Goal: Check status: Check status

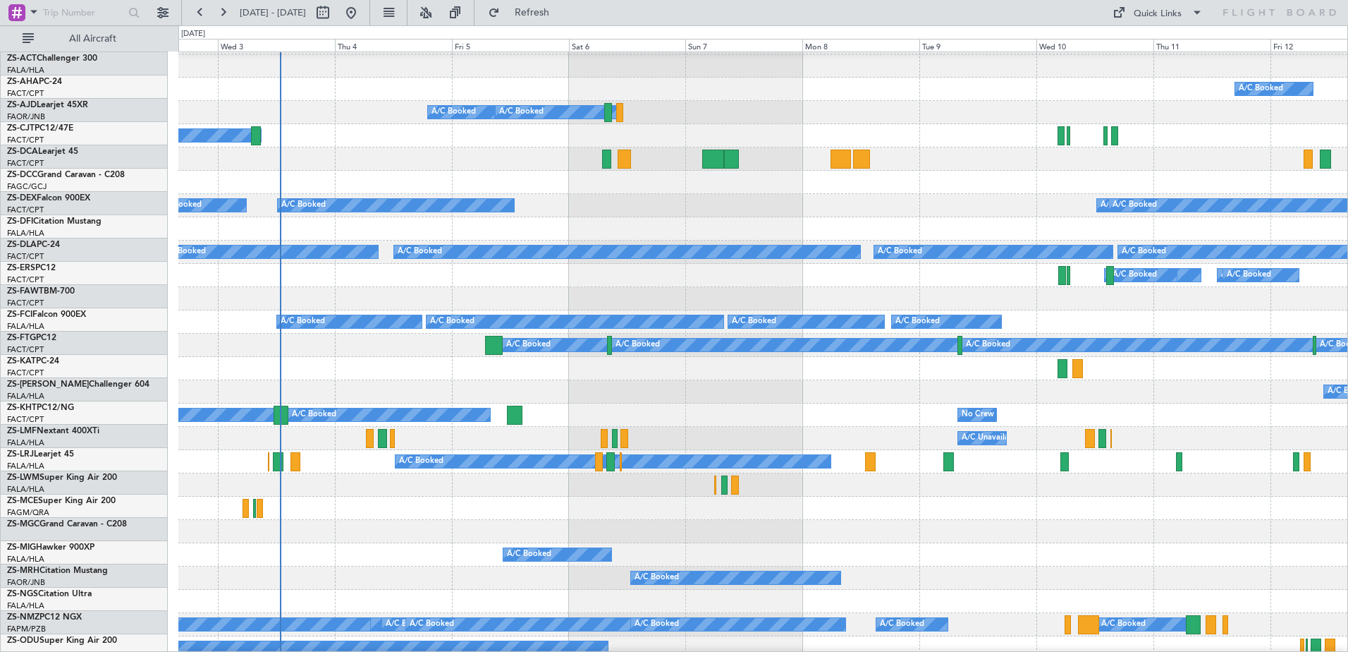
click at [396, 136] on div "A/C Booked" at bounding box center [762, 135] width 1169 height 23
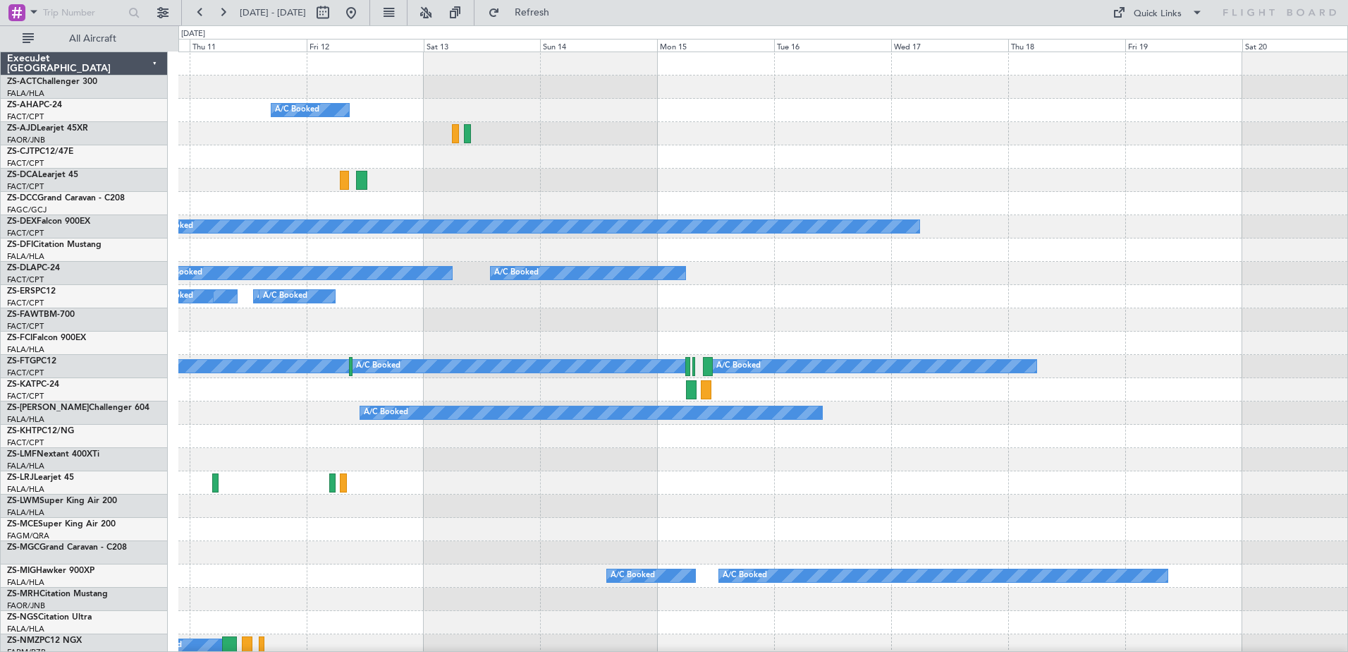
click at [44, 214] on div "A/C Booked A/C Booked A/C Booked A/C Booked A/C Booked A/C Booked A/C Booked A/…" at bounding box center [674, 338] width 1348 height 626
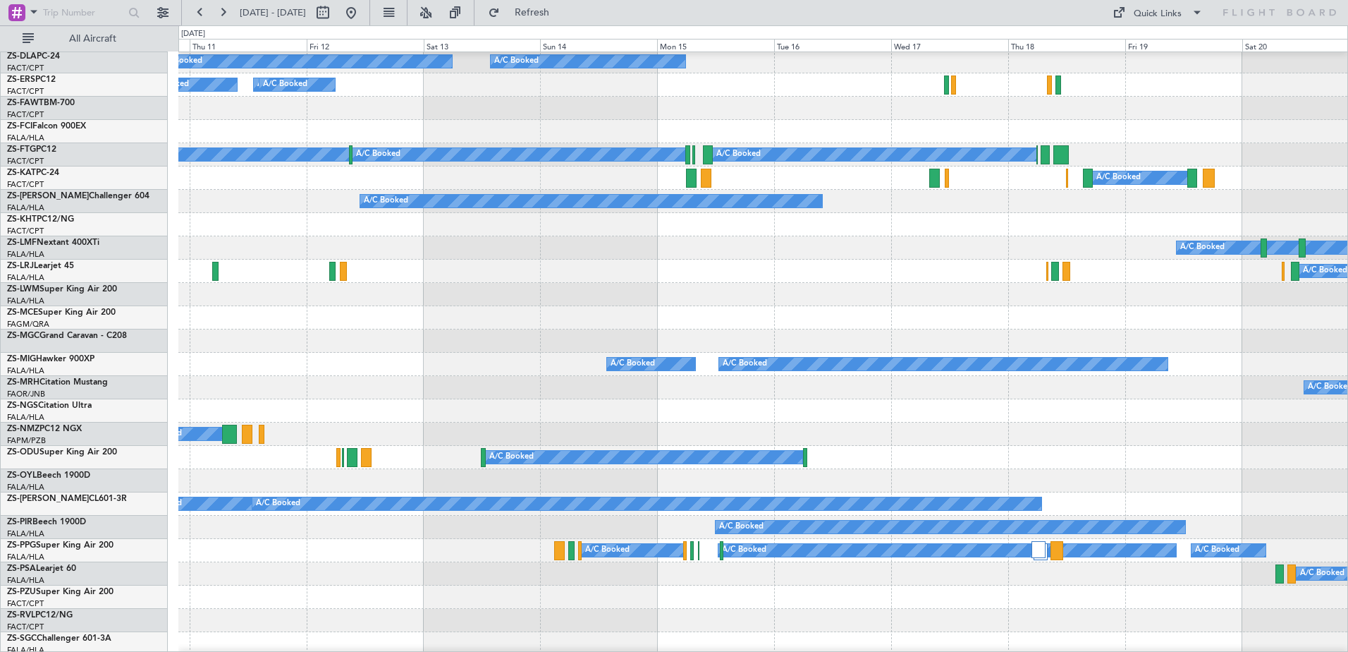
scroll to position [282, 0]
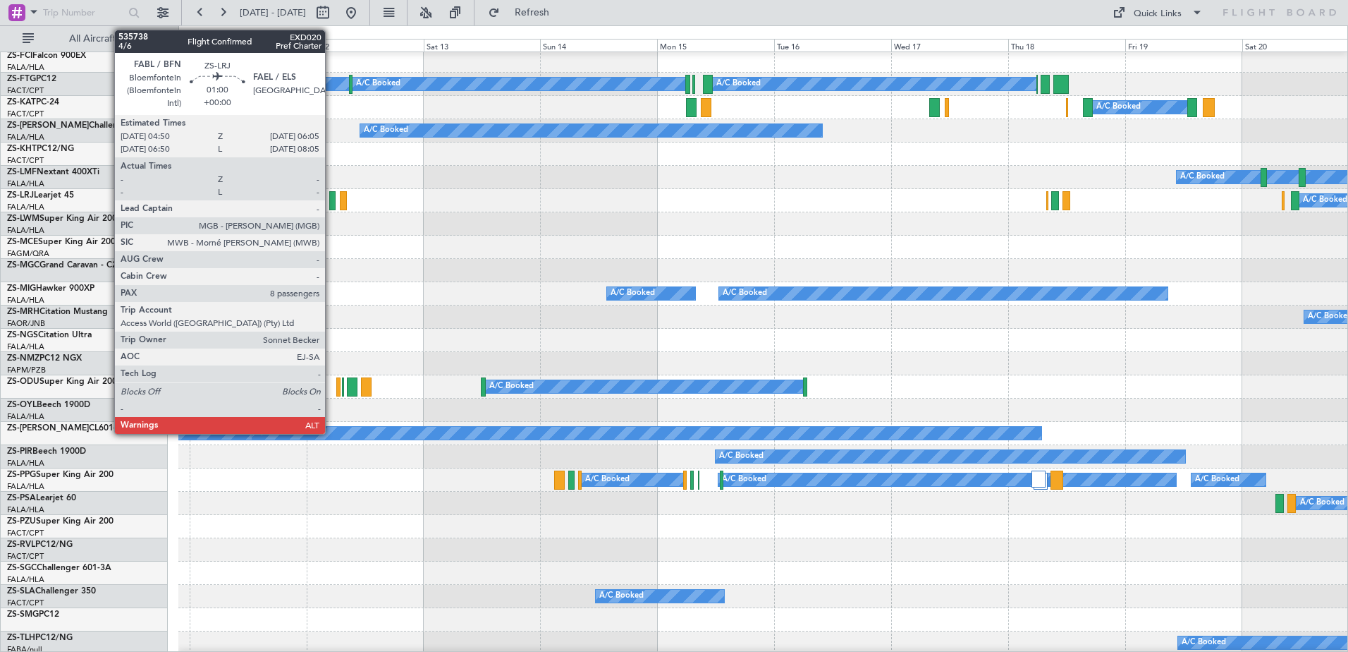
click at [331, 205] on div at bounding box center [332, 200] width 6 height 19
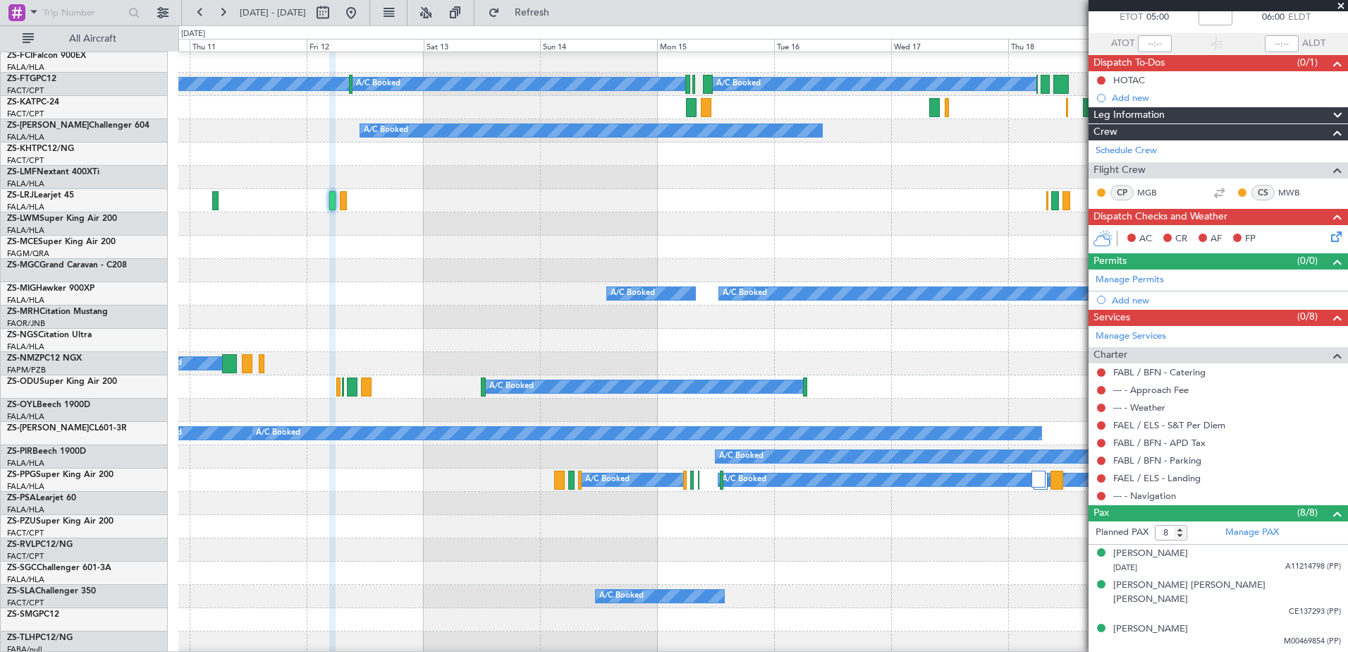
scroll to position [0, 0]
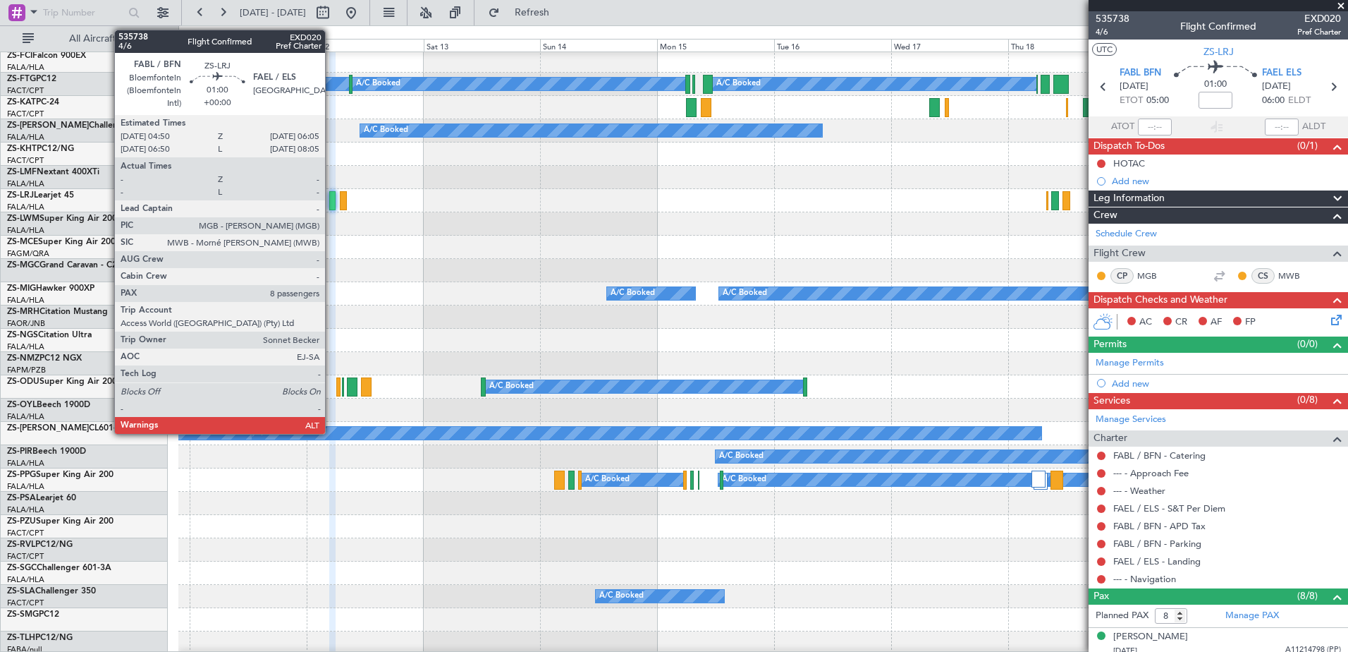
click at [331, 202] on div at bounding box center [332, 200] width 6 height 19
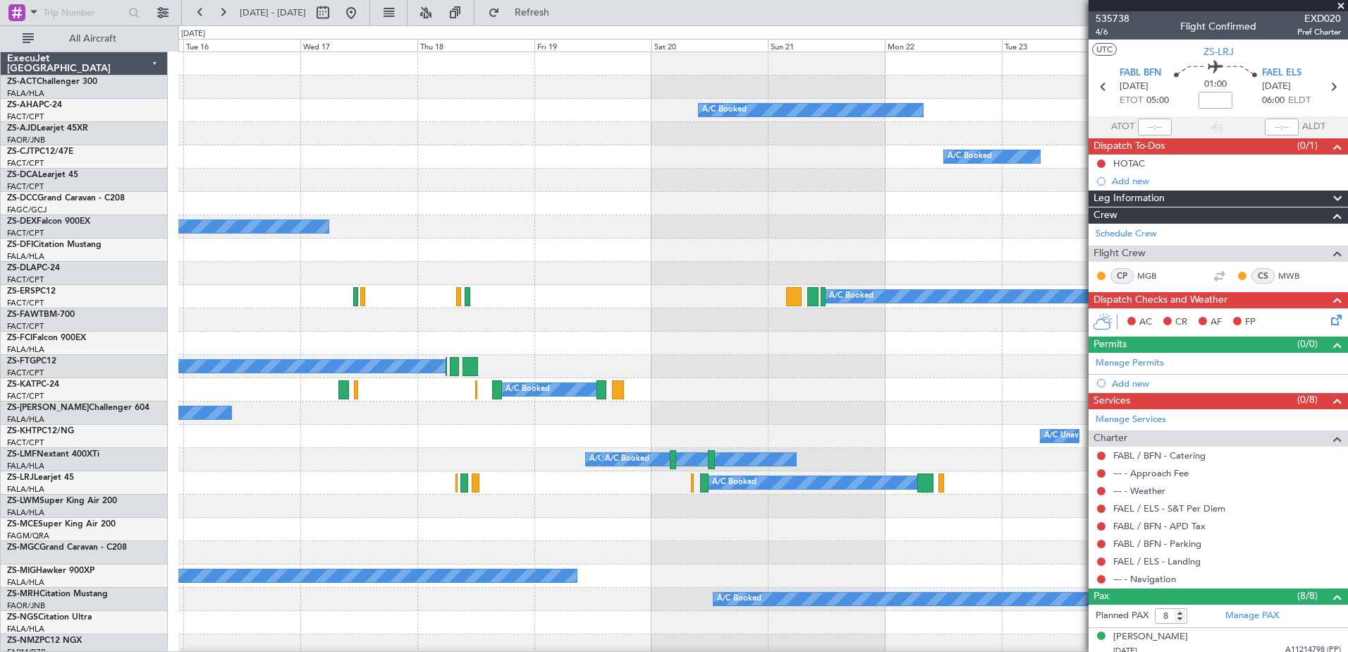
click at [0, 623] on html "[DATE] - [DATE] Refresh Quick Links All Aircraft A/C Booked Planned Maint A/C B…" at bounding box center [674, 326] width 1348 height 652
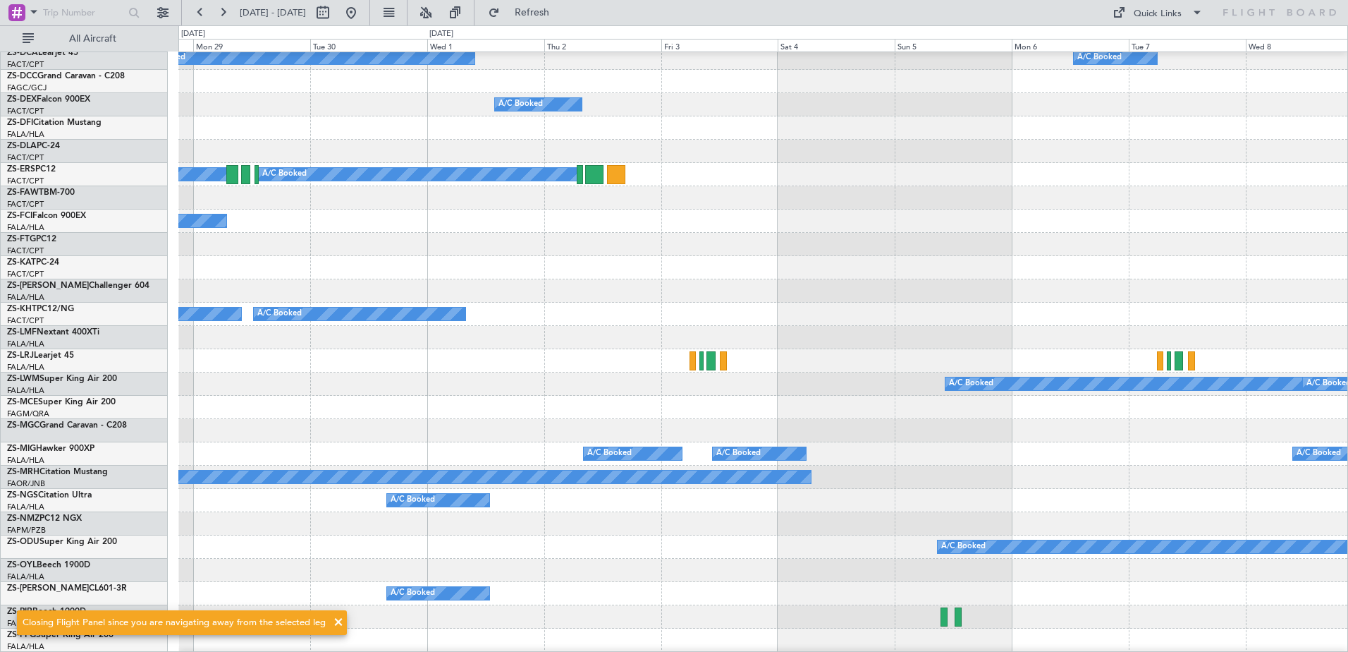
scroll to position [115, 0]
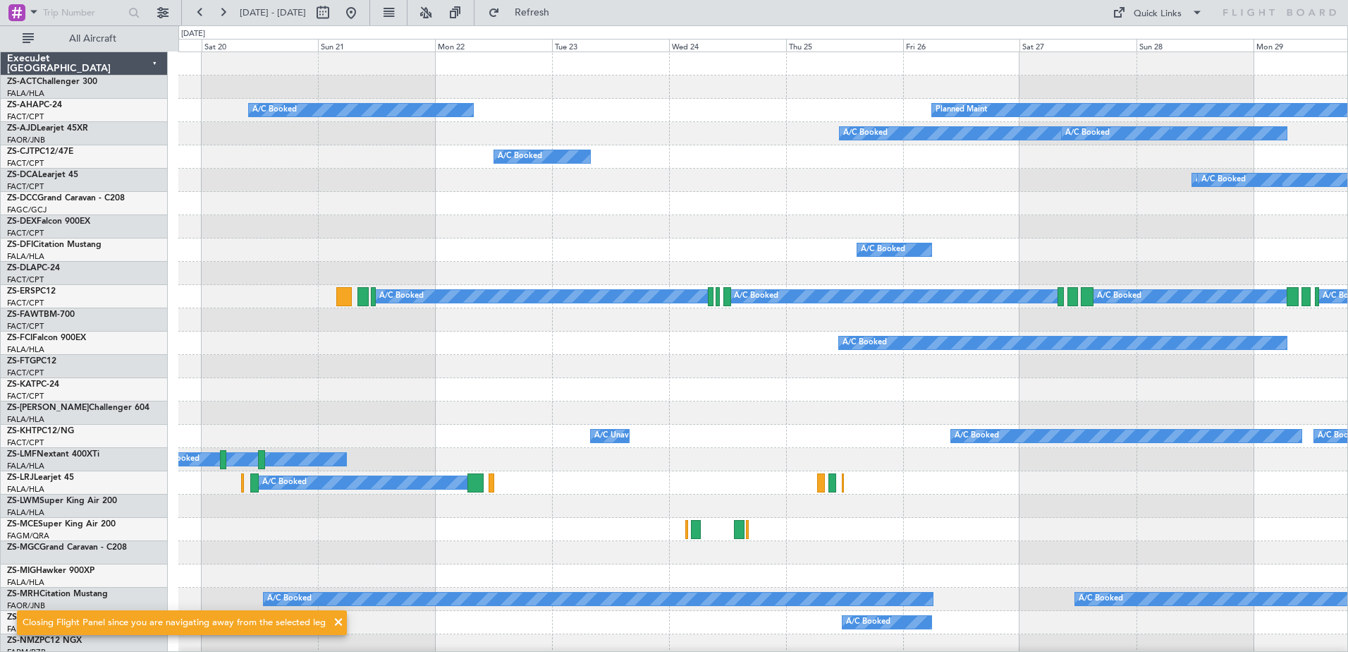
click at [1224, 542] on div "Planned Maint A/C Booked A/C Booked A/C Booked A/C Booked A/C Booked A/C Booked…" at bounding box center [674, 338] width 1348 height 626
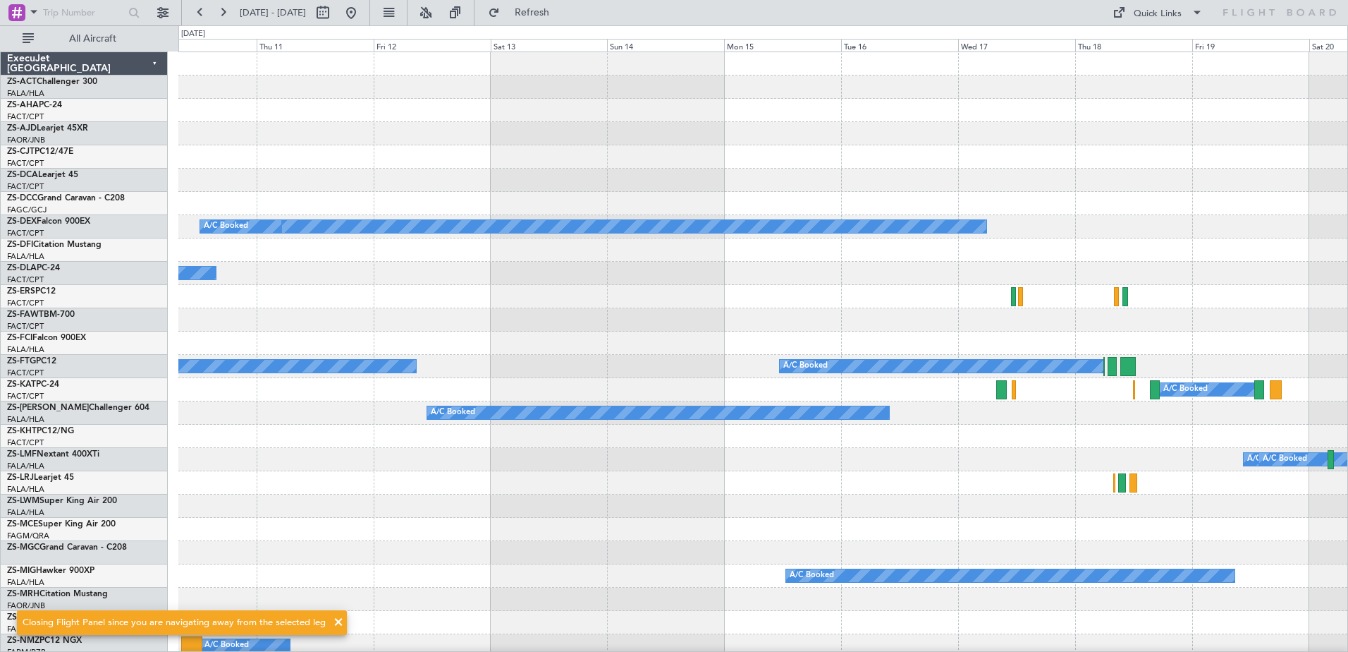
click at [1074, 503] on div "A/C Booked A/C Booked A/C Booked A/C Booked A/C Booked A/C Booked A/C Booked A/…" at bounding box center [762, 540] width 1169 height 977
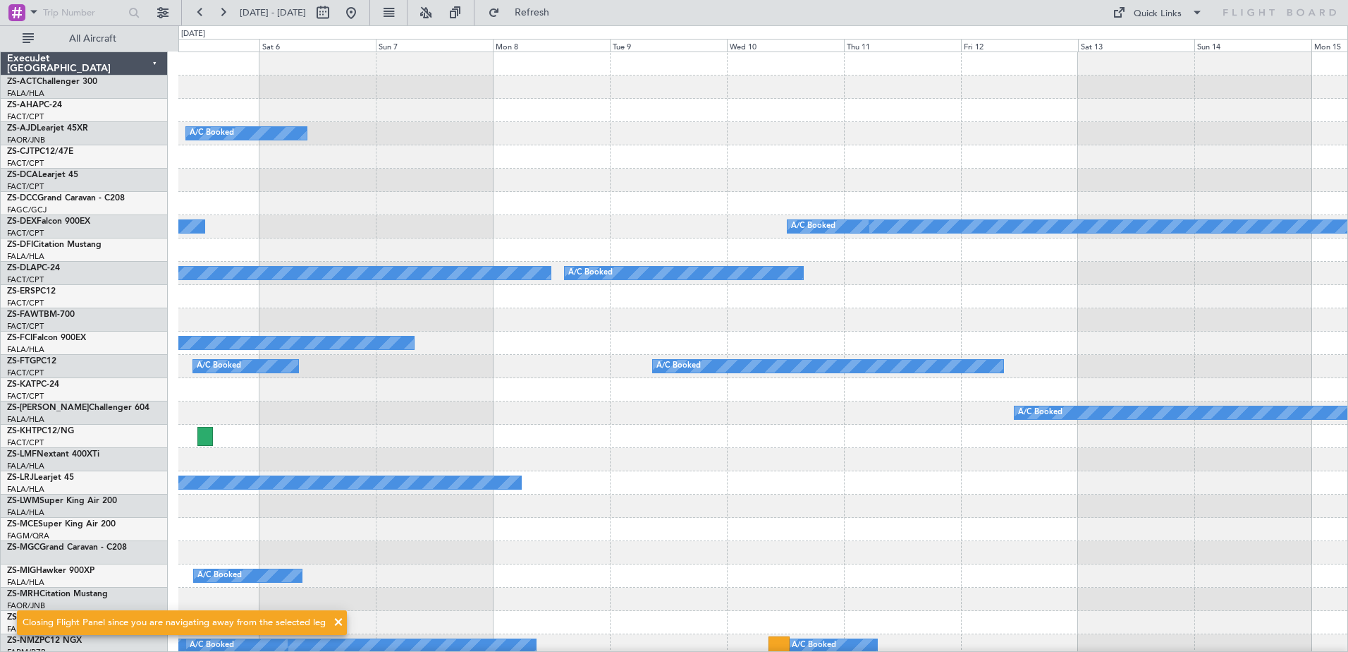
click at [917, 507] on div "A/C Booked A/C Booked A/C Booked A/C Booked A/C Booked A/C Booked A/C Booked A/…" at bounding box center [762, 540] width 1169 height 977
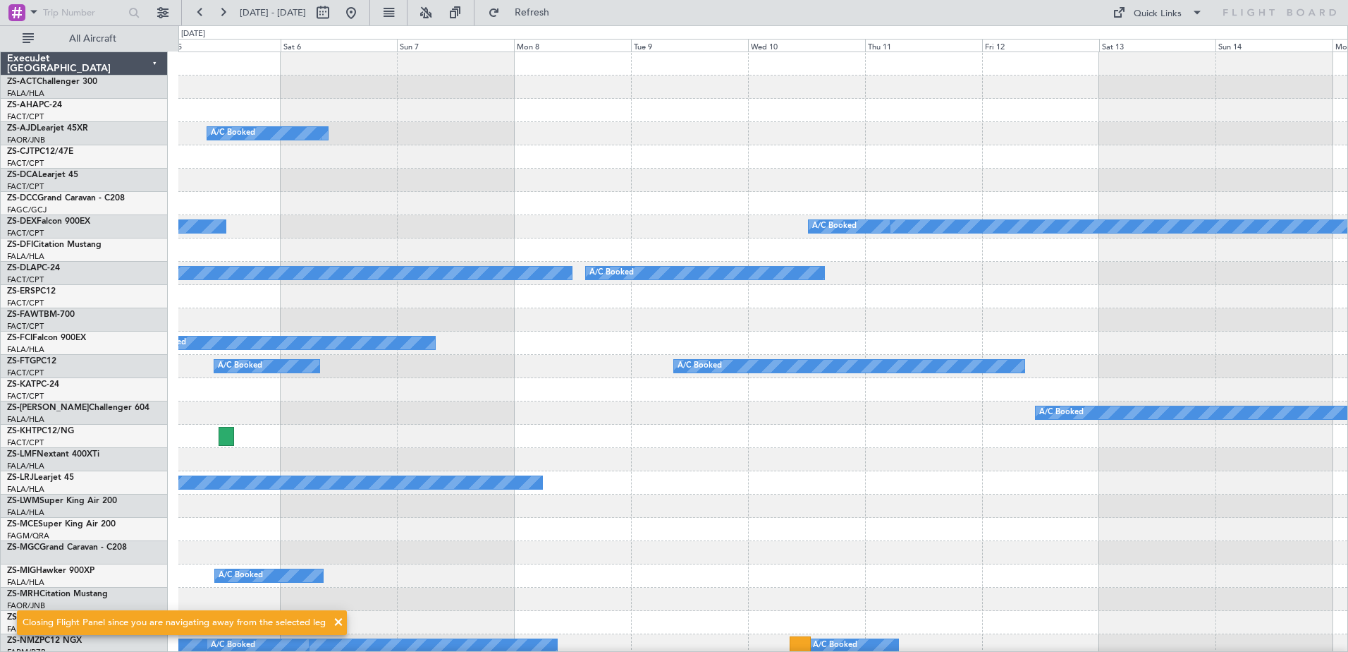
scroll to position [0, 0]
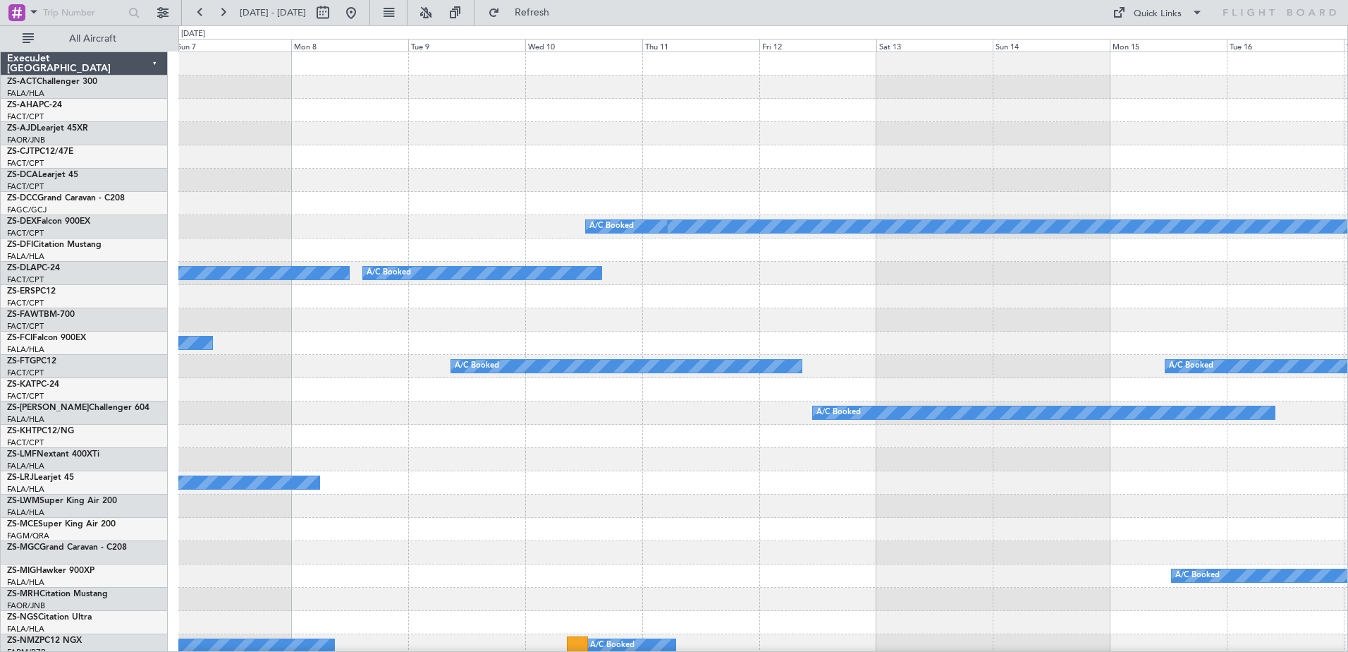
click at [49, 455] on div "A/C Booked A/C Booked A/C Booked A/C Booked A/C Booked A/C Booked A/C Booked A/…" at bounding box center [674, 338] width 1348 height 626
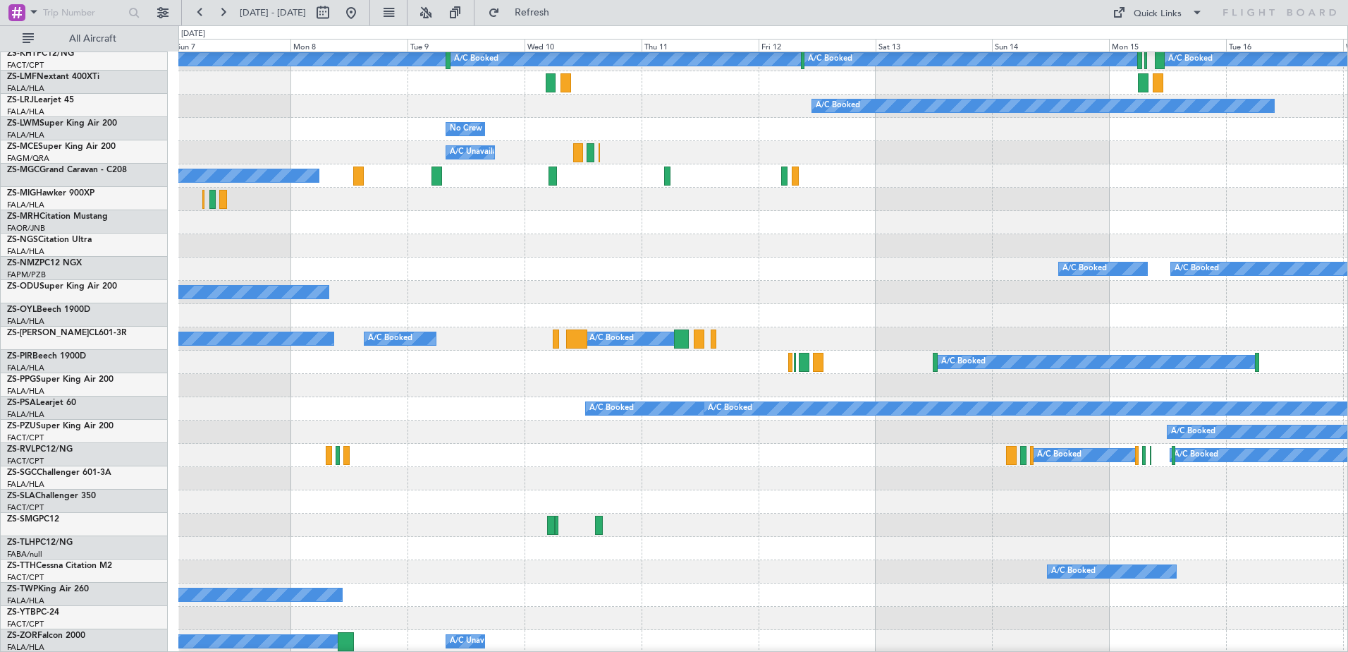
scroll to position [236, 0]
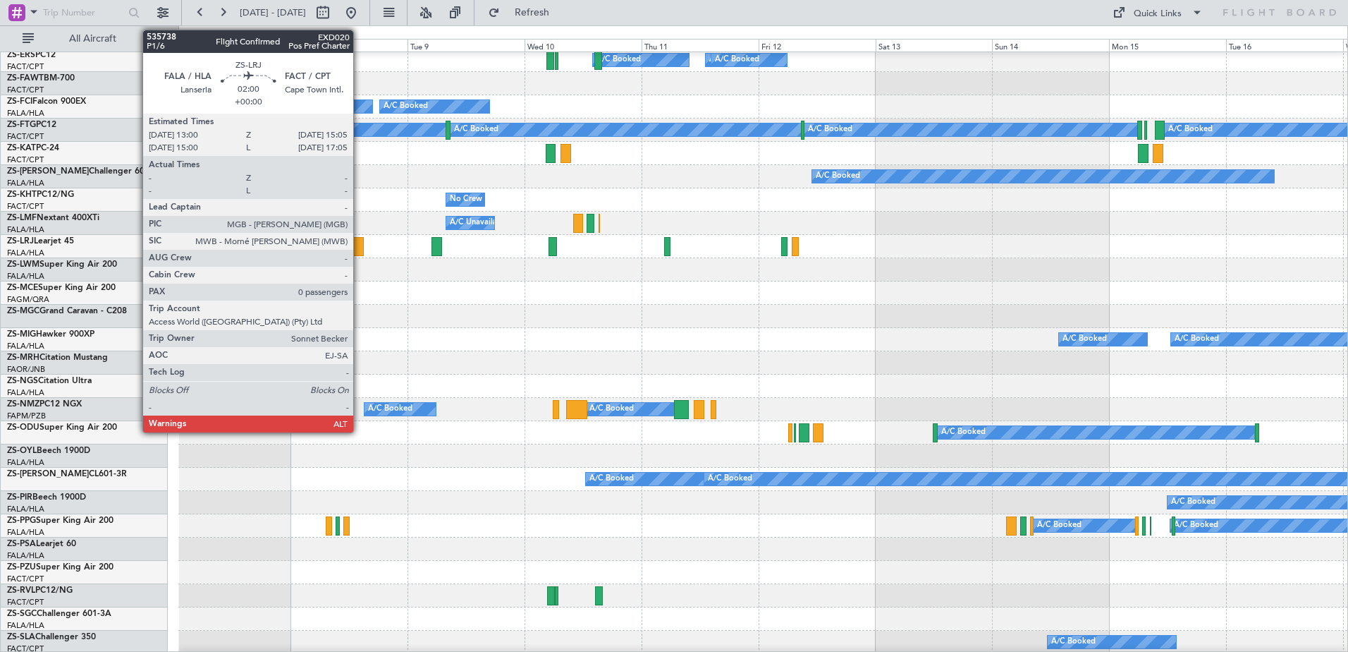
click at [360, 245] on div at bounding box center [358, 246] width 11 height 19
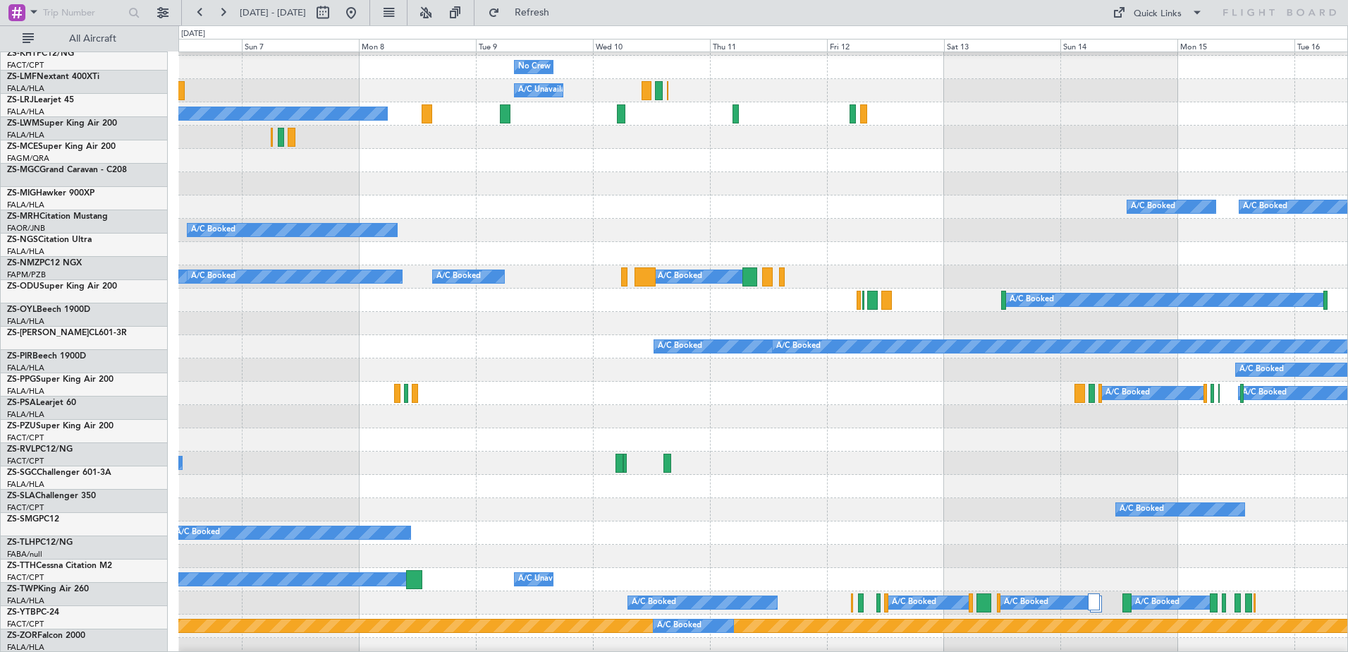
scroll to position [367, 0]
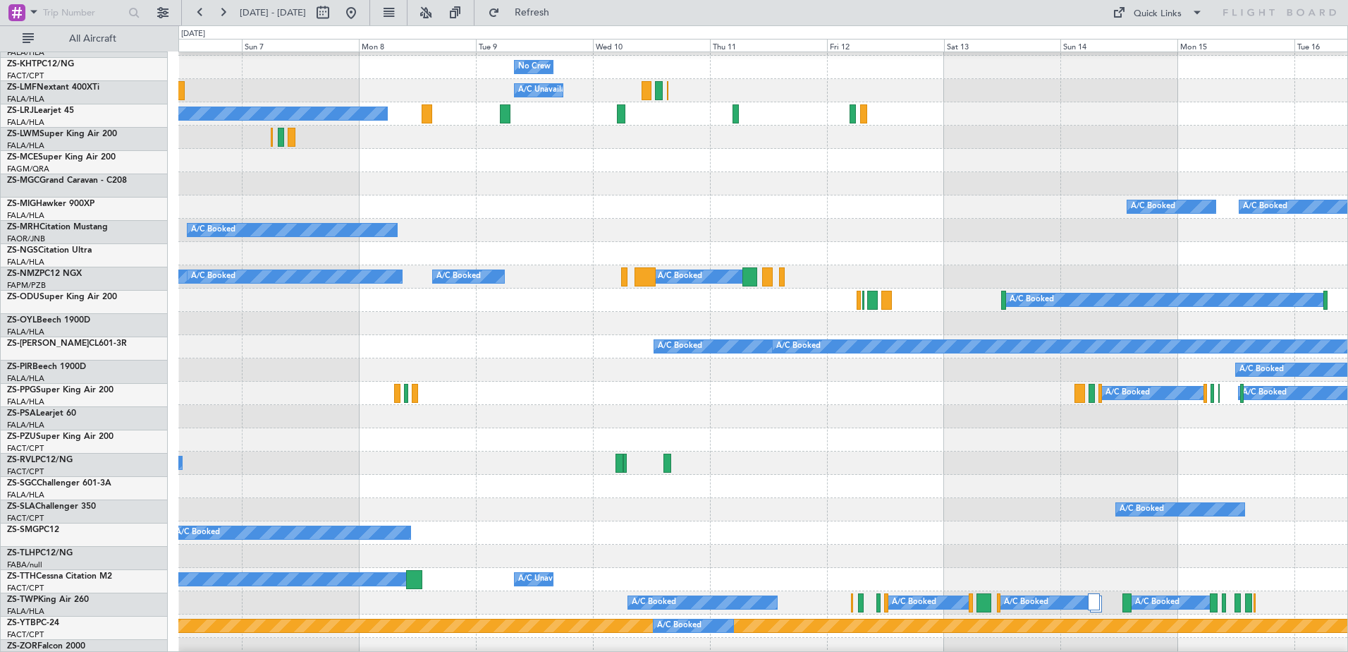
click at [581, 193] on div at bounding box center [762, 183] width 1169 height 23
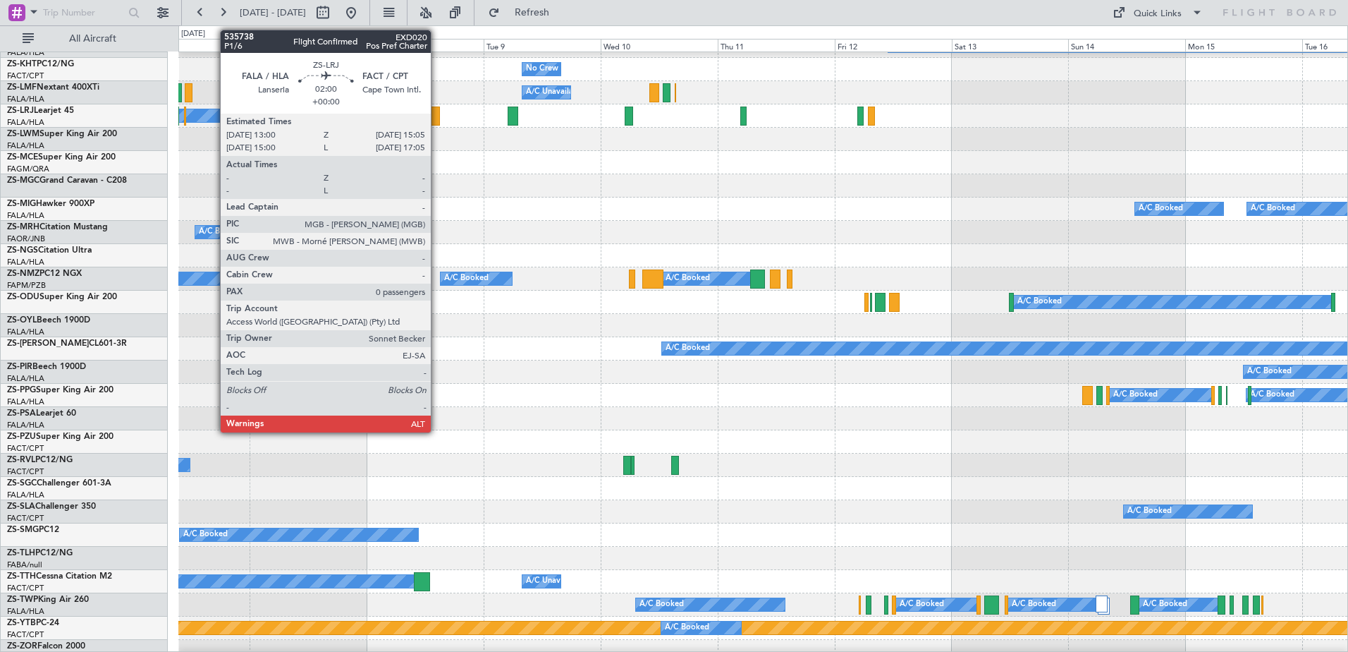
click at [437, 114] on div at bounding box center [434, 115] width 11 height 19
